Goal: Task Accomplishment & Management: Use online tool/utility

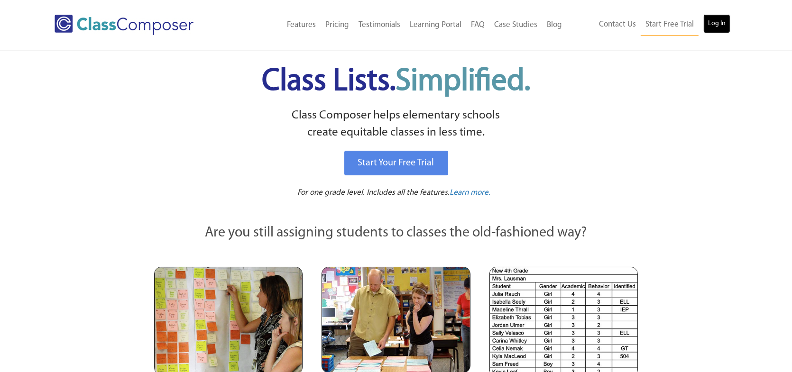
click at [724, 19] on link "Log In" at bounding box center [716, 23] width 27 height 19
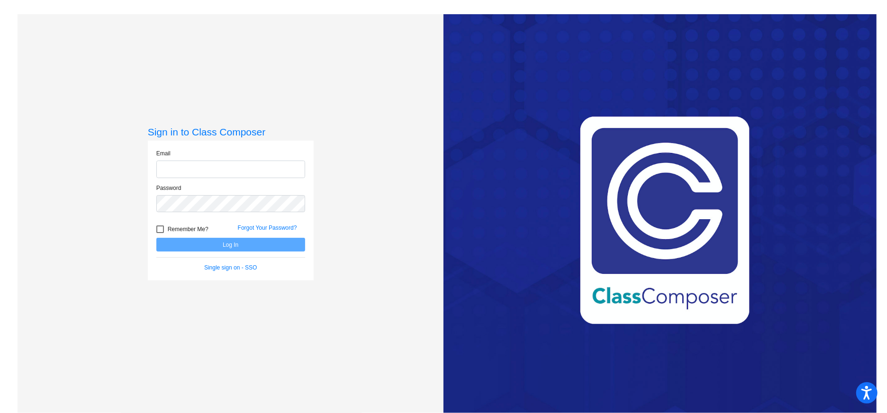
type input "[EMAIL_ADDRESS][DOMAIN_NAME]"
click at [269, 243] on button "Log In" at bounding box center [230, 245] width 149 height 14
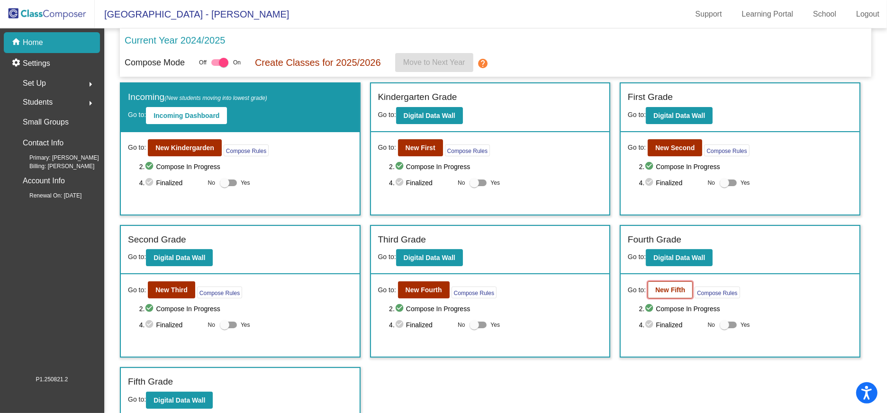
click at [679, 290] on b "New Fifth" at bounding box center [671, 290] width 30 height 8
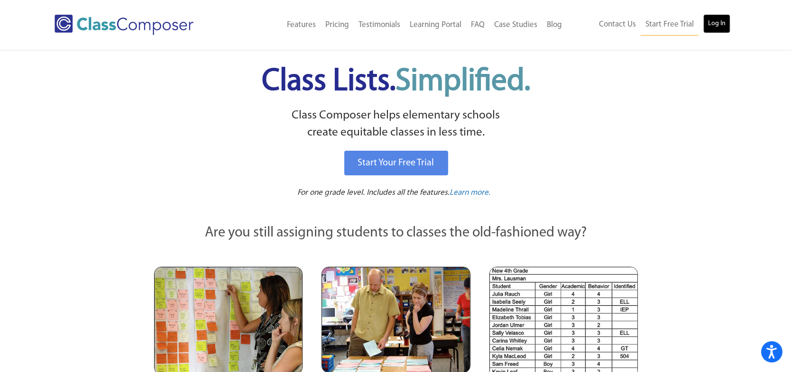
click at [721, 19] on link "Log In" at bounding box center [716, 23] width 27 height 19
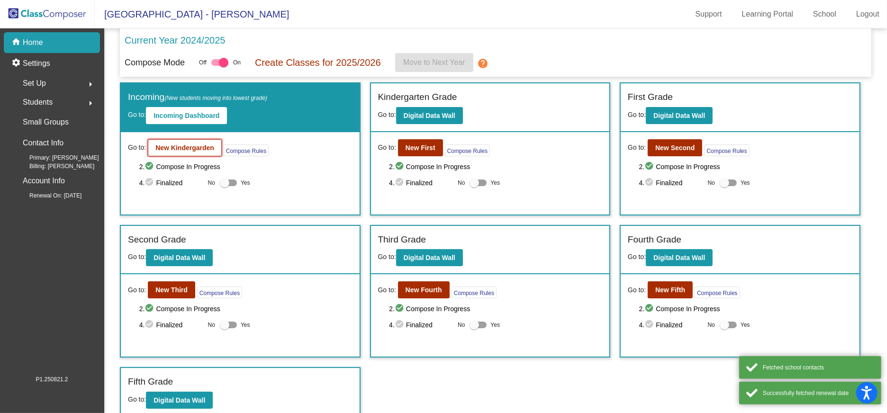
click at [175, 147] on b "New Kindergarden" at bounding box center [184, 148] width 59 height 8
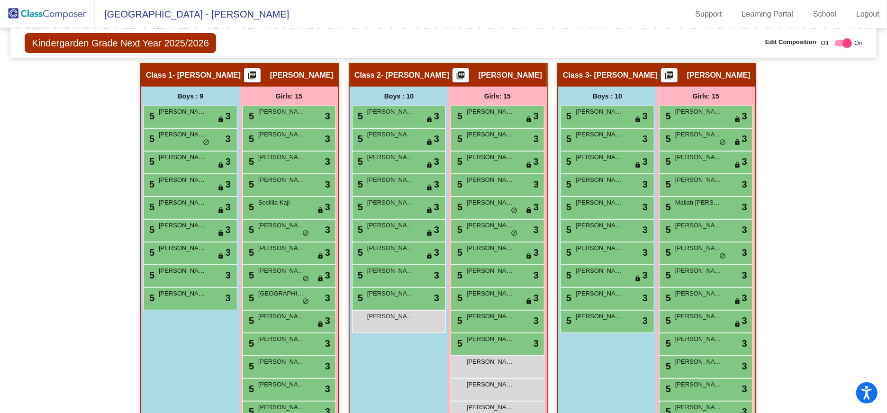
scroll to position [70, 0]
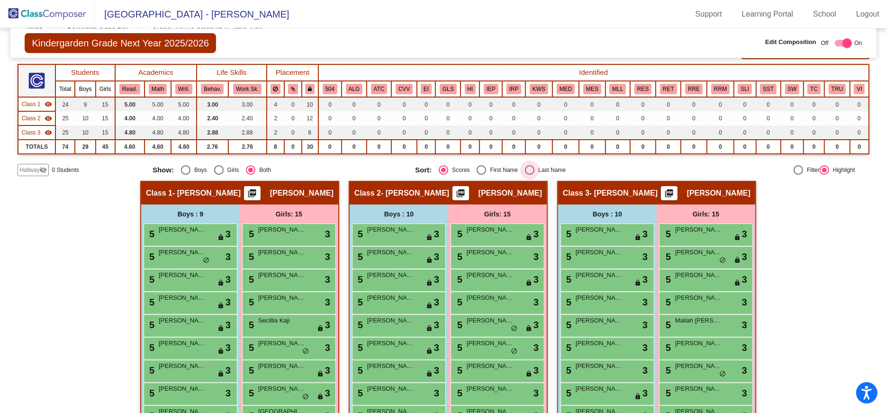
click at [530, 171] on div "Select an option" at bounding box center [529, 169] width 9 height 9
click at [530, 175] on input "Last Name" at bounding box center [529, 175] width 0 height 0
radio input "true"
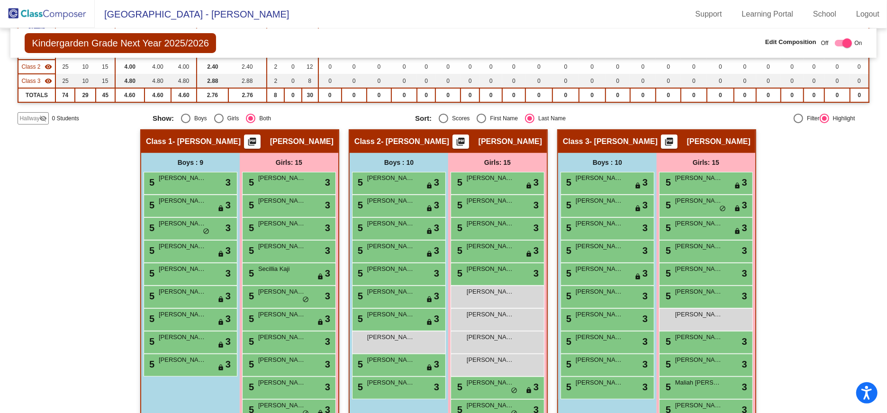
scroll to position [124, 0]
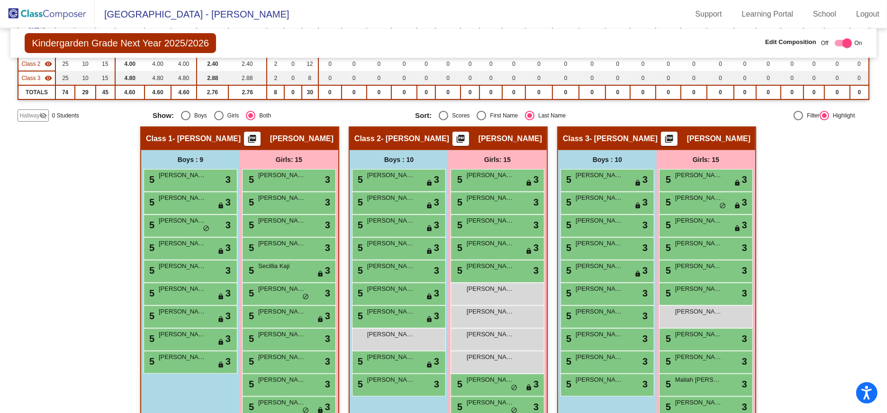
click at [36, 15] on img at bounding box center [47, 14] width 95 height 28
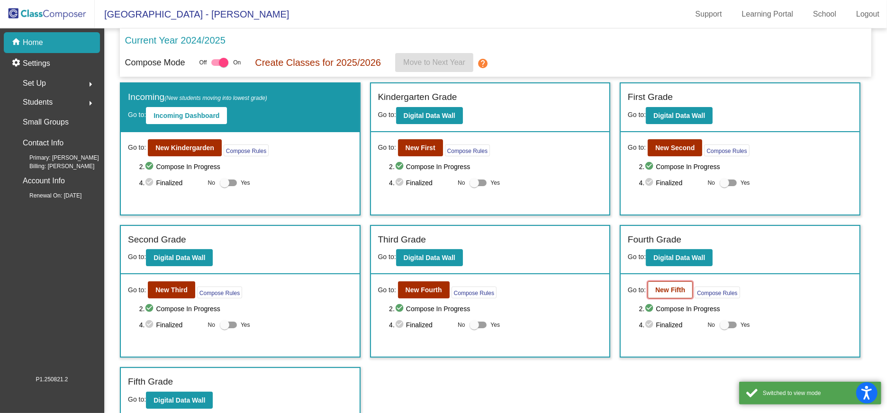
click at [675, 288] on b "New Fifth" at bounding box center [671, 290] width 30 height 8
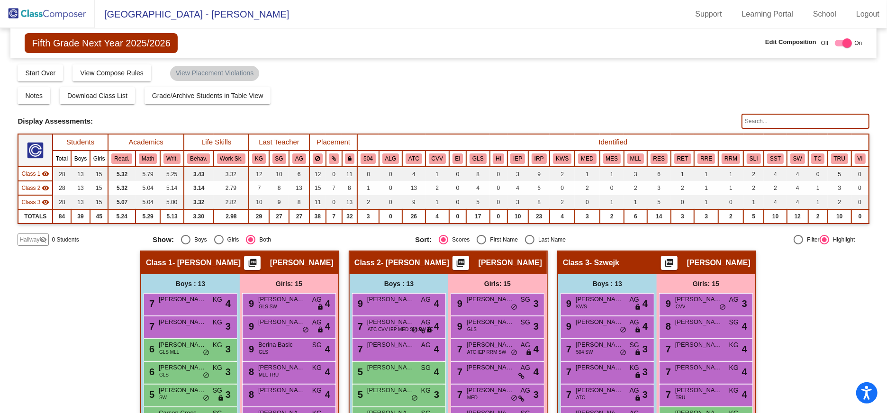
click at [527, 240] on div "Select an option" at bounding box center [529, 239] width 9 height 9
click at [529, 245] on input "Last Name" at bounding box center [529, 245] width 0 height 0
radio input "true"
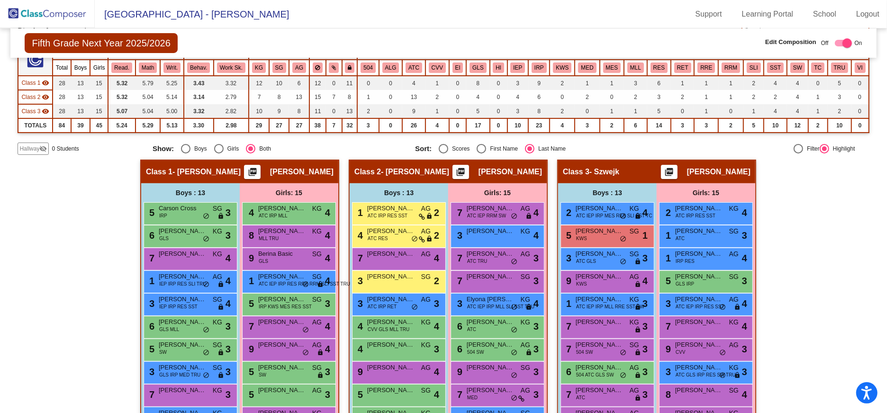
scroll to position [190, 0]
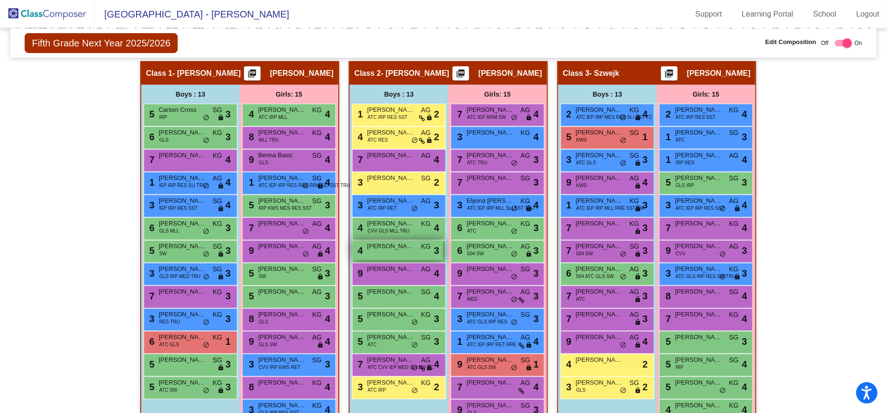
click at [407, 247] on span "[PERSON_NAME]" at bounding box center [390, 246] width 47 height 9
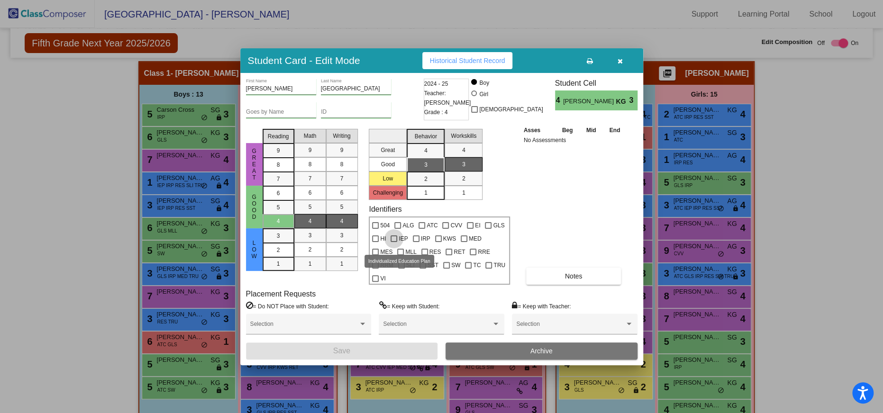
click at [395, 242] on div at bounding box center [394, 239] width 7 height 7
click at [394, 243] on input "IEP" at bounding box center [393, 242] width 0 height 0
checkbox input "true"
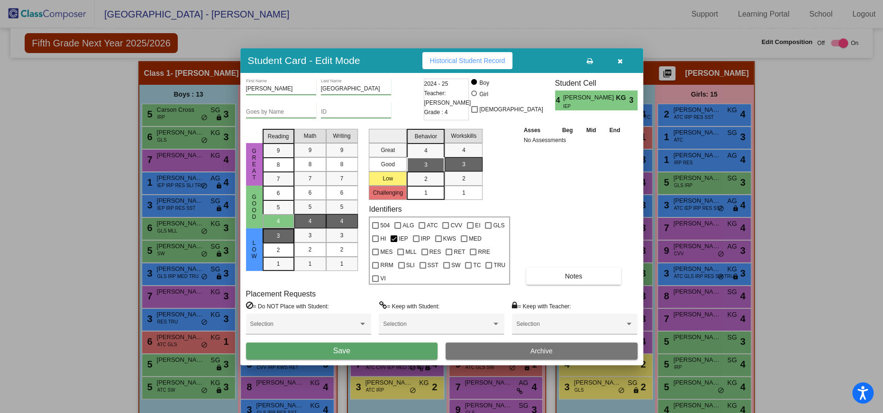
click at [277, 240] on span "3" at bounding box center [278, 236] width 3 height 9
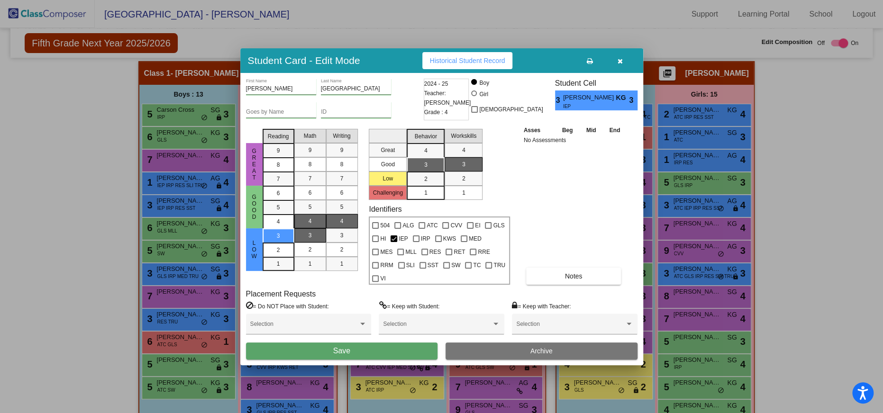
drag, startPoint x: 298, startPoint y: 243, endPoint x: 308, endPoint y: 243, distance: 10.0
click at [298, 242] on mat-list-option "3" at bounding box center [310, 235] width 32 height 14
click at [337, 243] on div "3" at bounding box center [342, 235] width 18 height 14
click at [346, 347] on span "Save" at bounding box center [341, 351] width 17 height 8
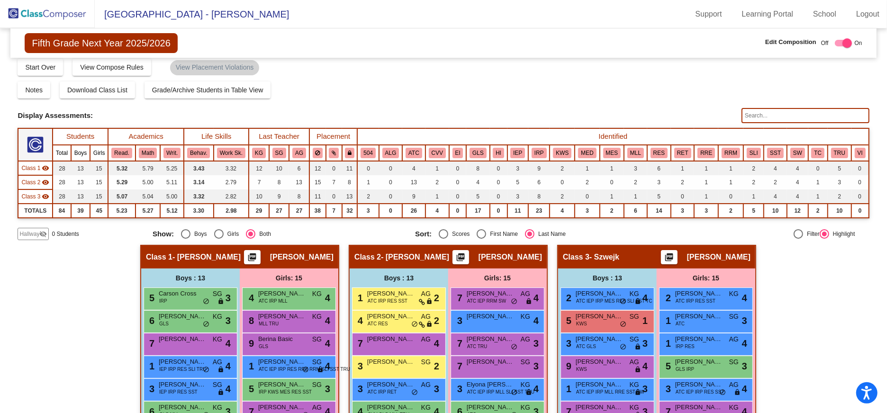
scroll to position [0, 0]
